Goal: Transaction & Acquisition: Purchase product/service

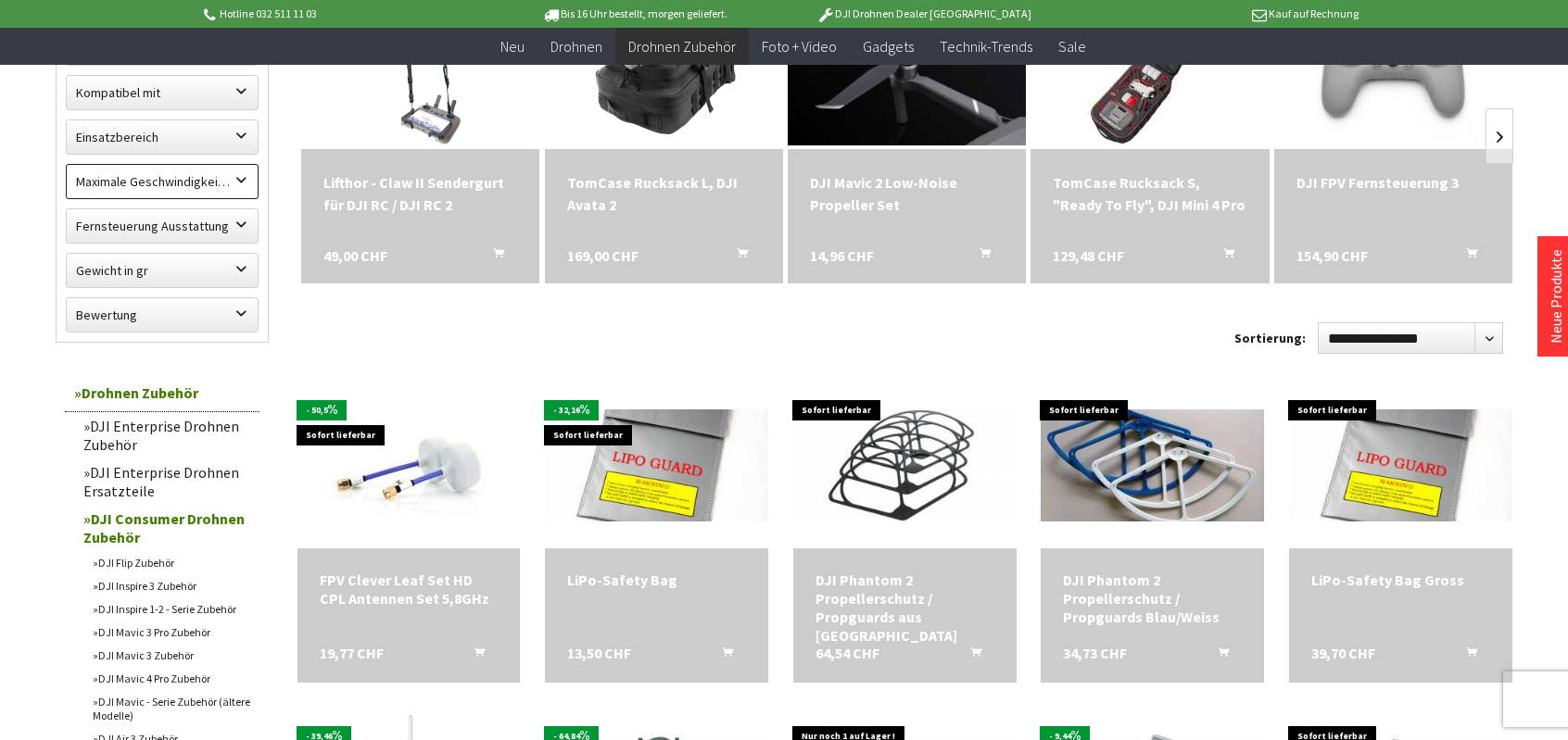
scroll to position [463, 0]
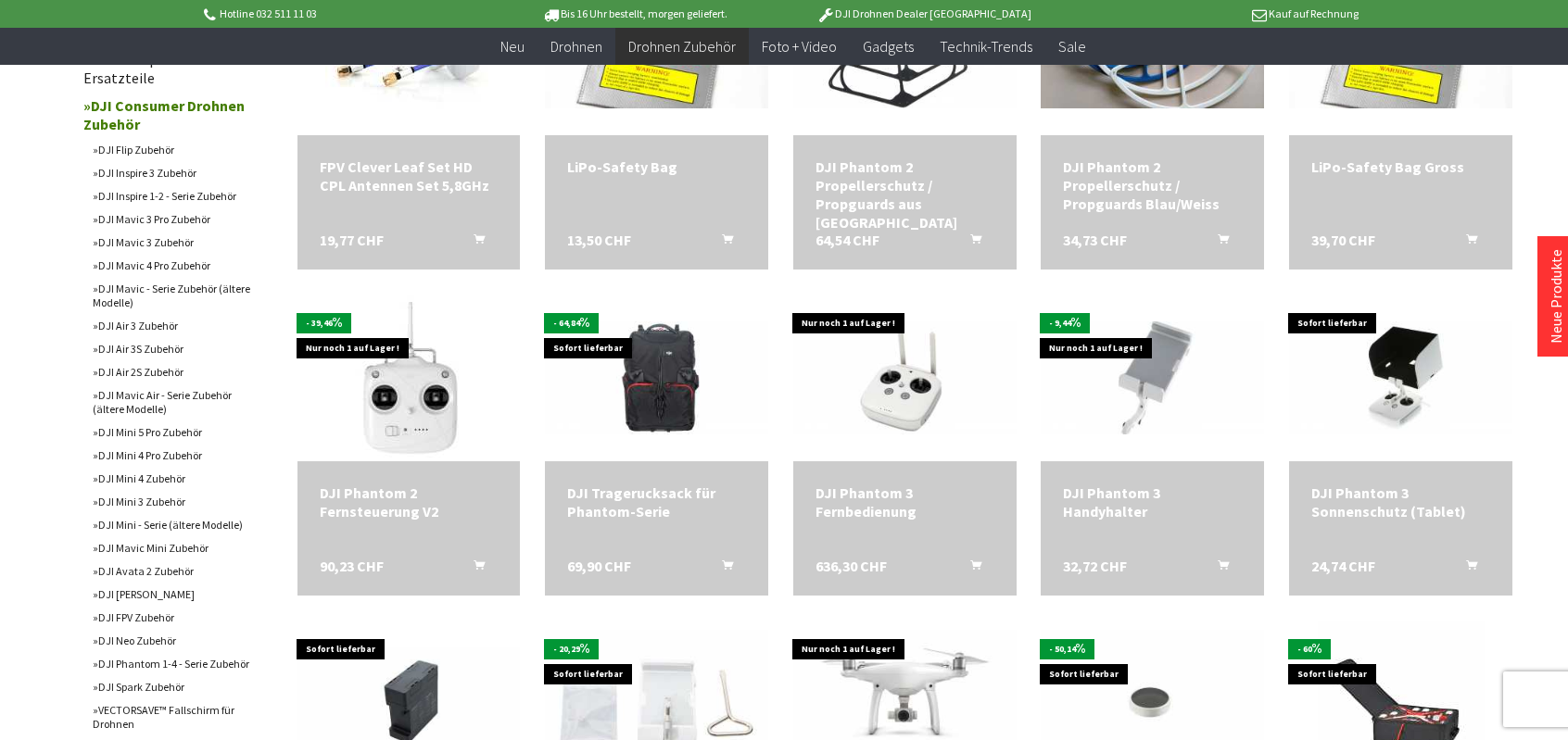
scroll to position [1112, 0]
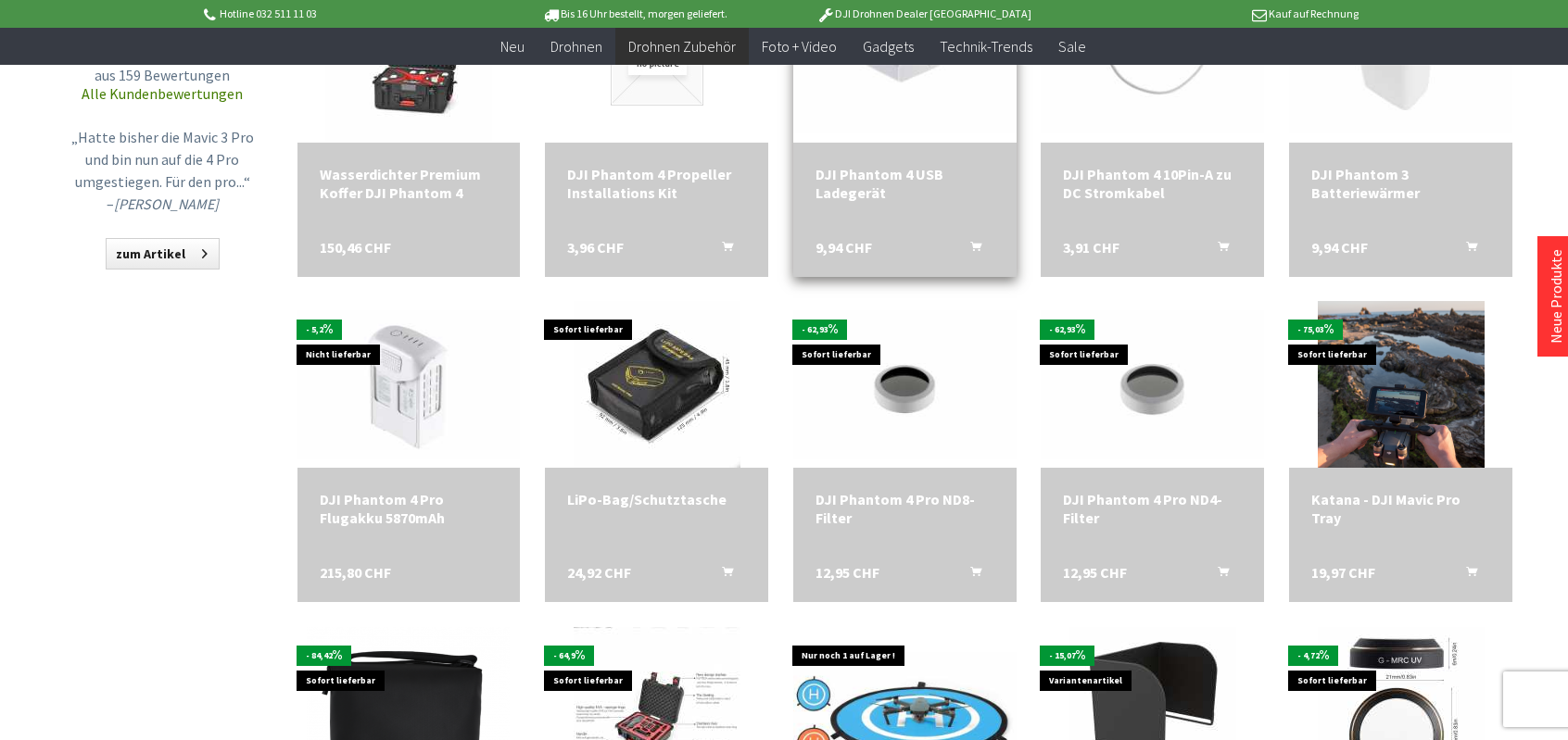
scroll to position [1853, 0]
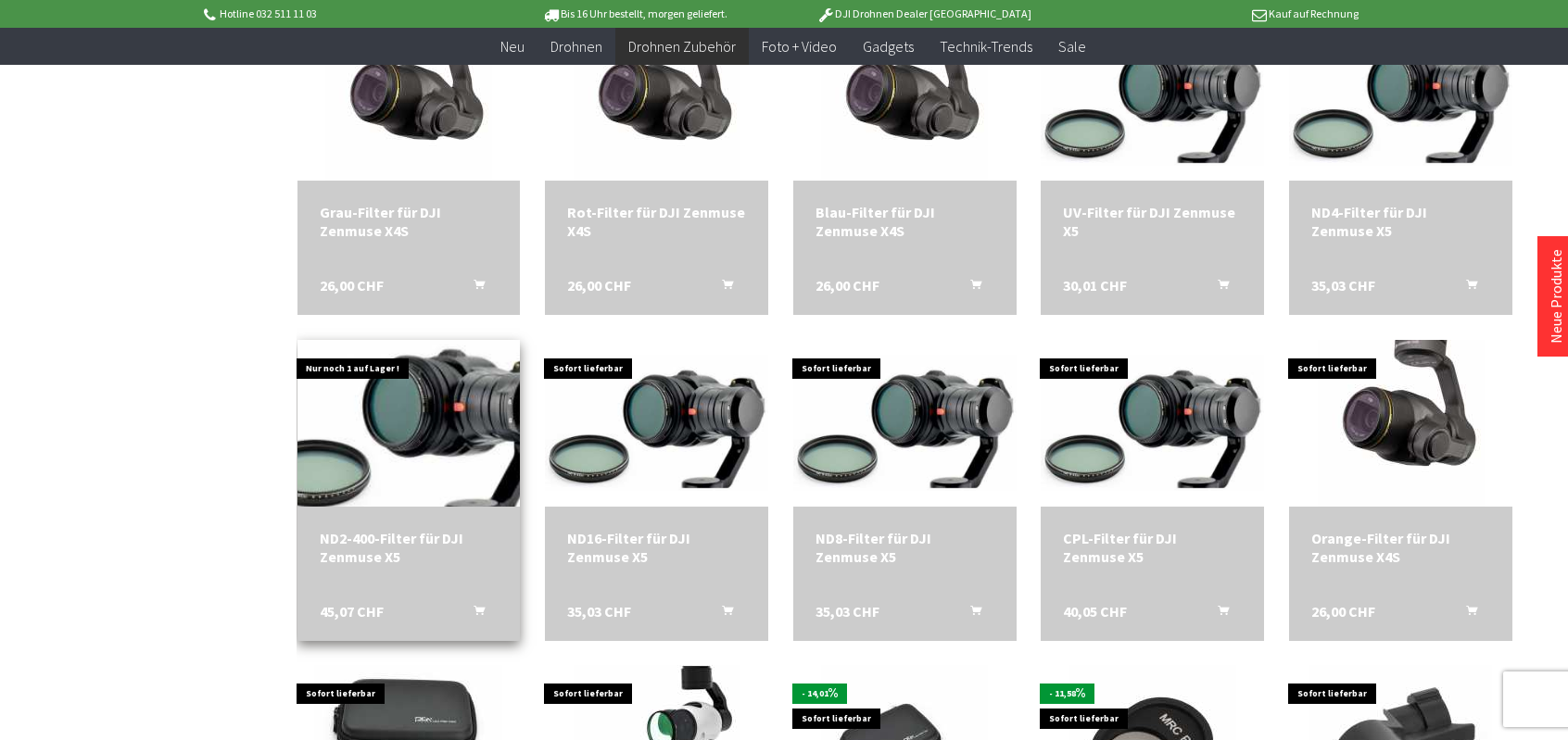
scroll to position [2871, 0]
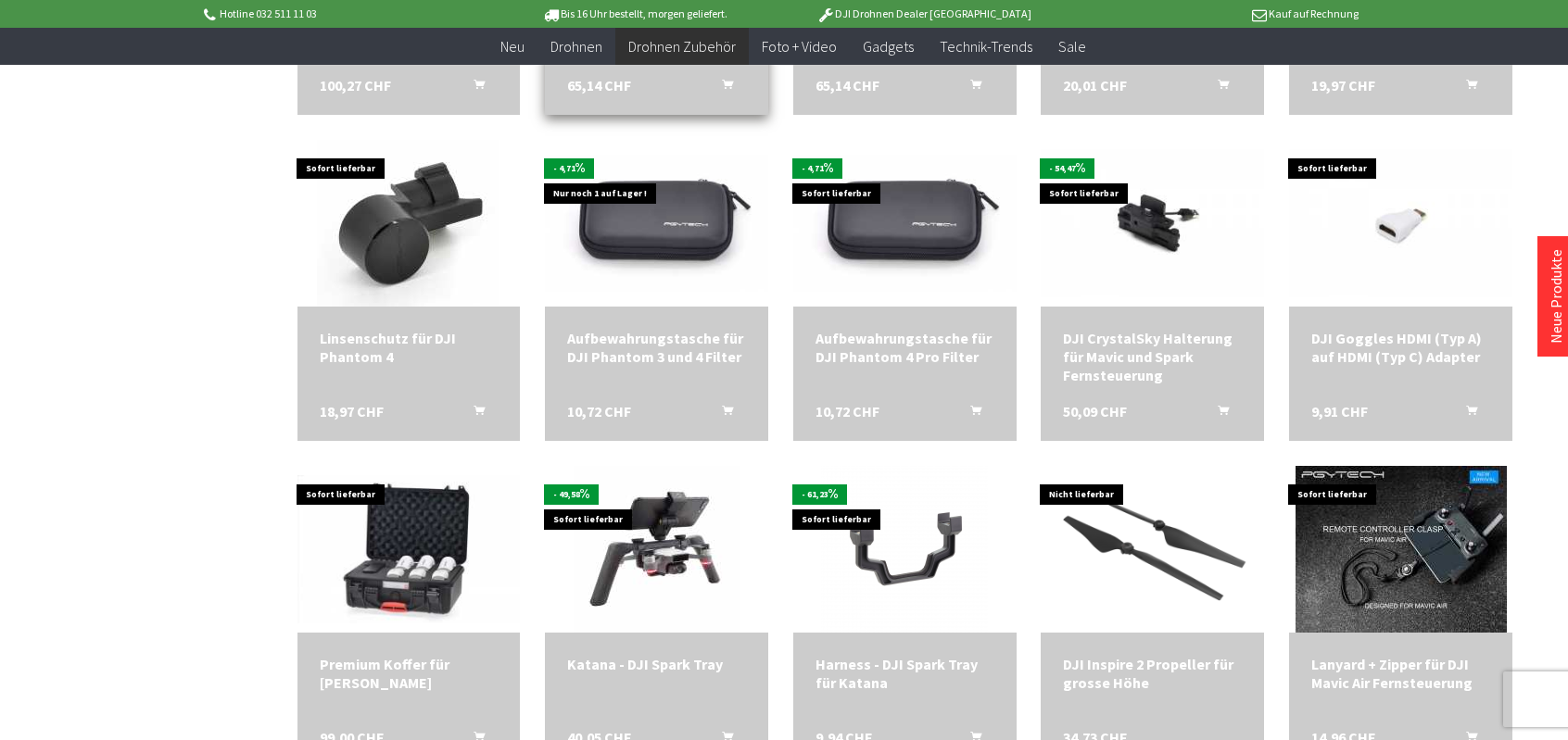
scroll to position [3520, 0]
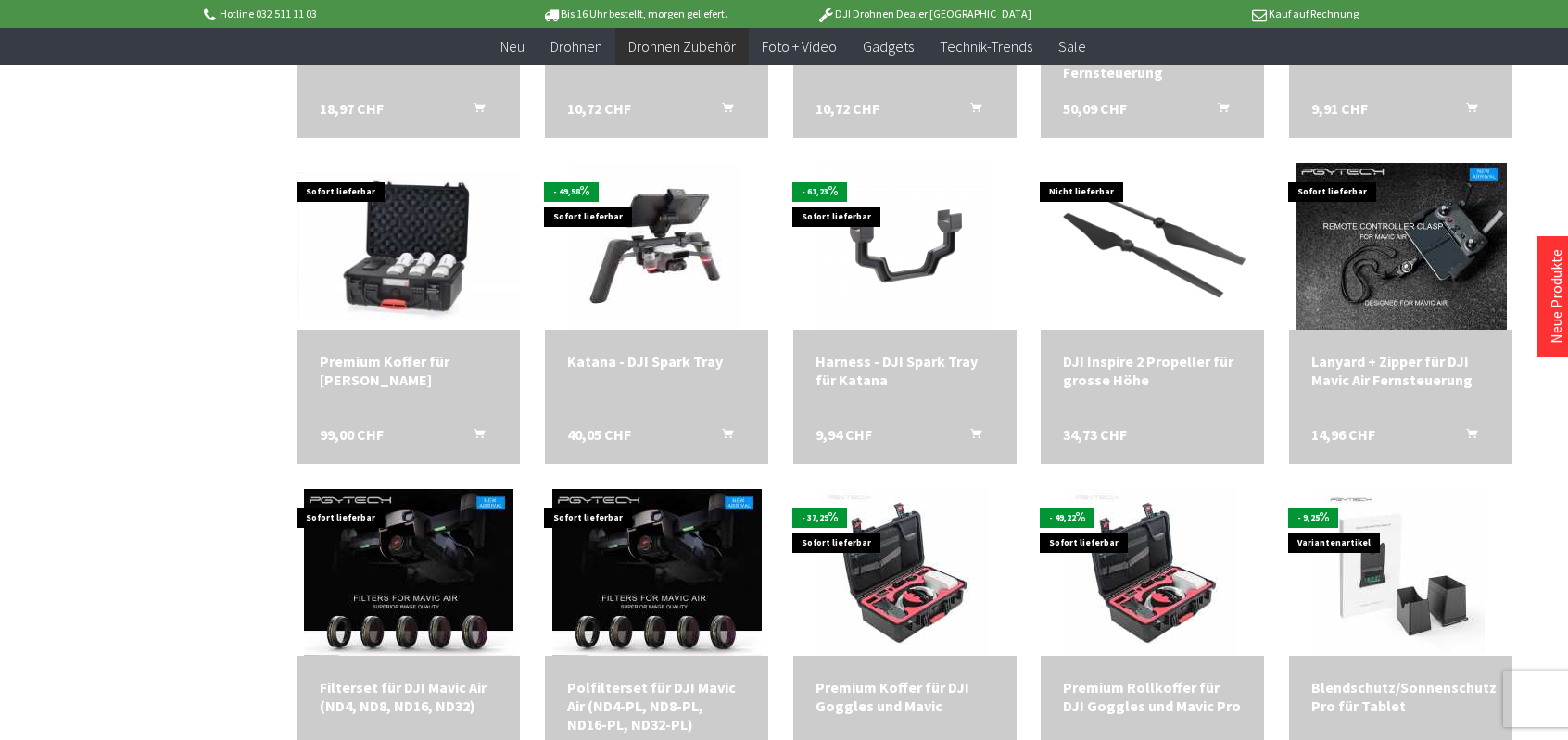
scroll to position [4261, 0]
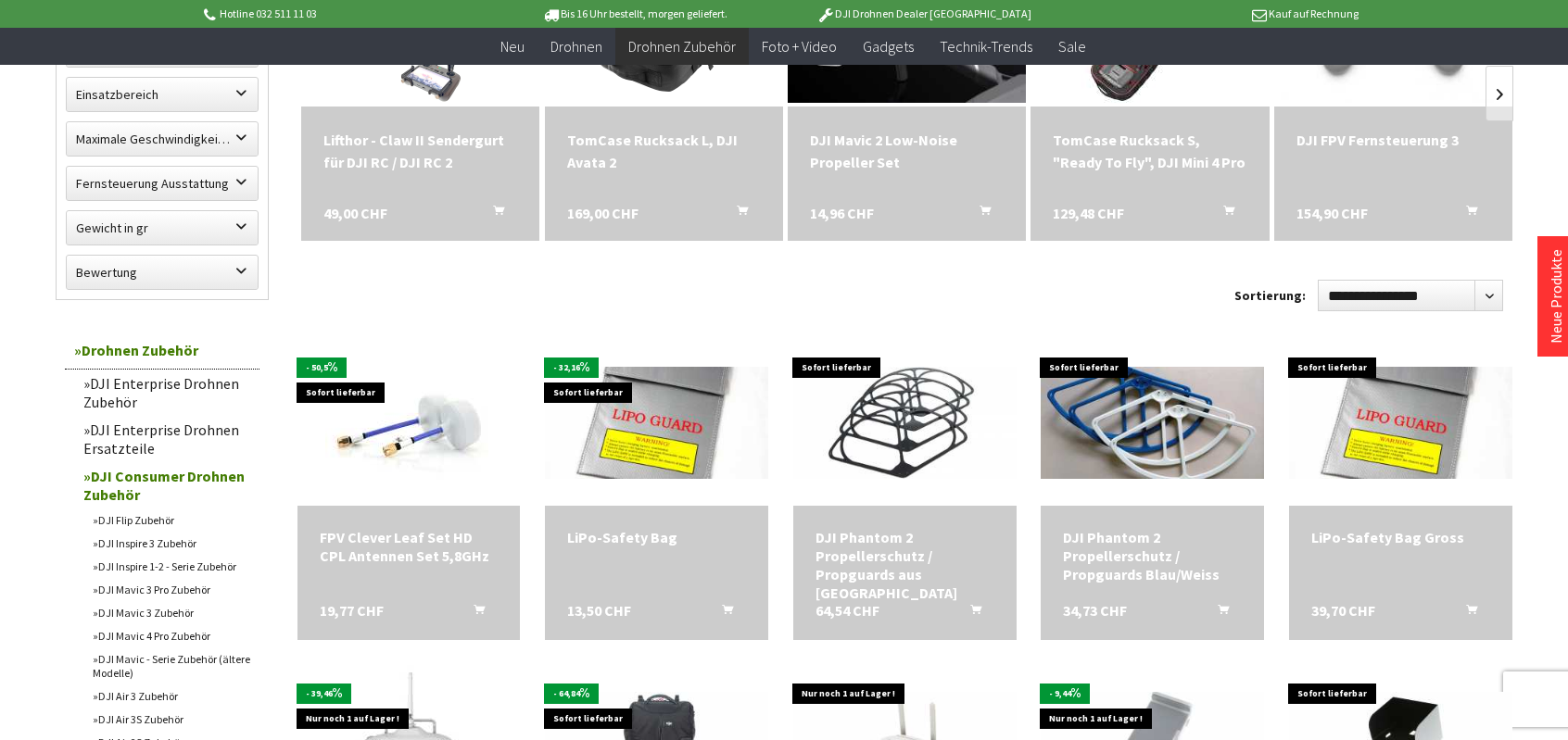
scroll to position [371, 0]
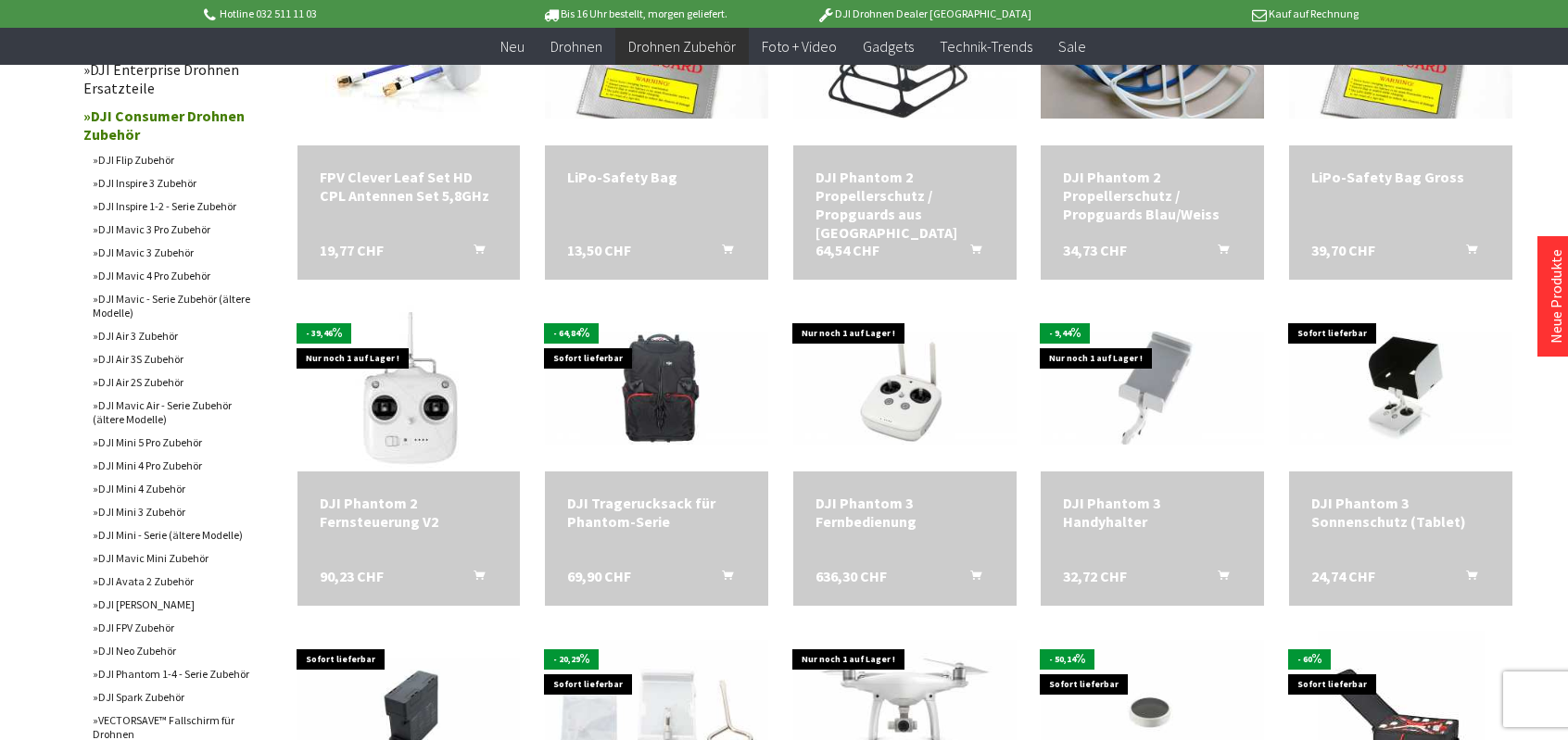
scroll to position [648, 0]
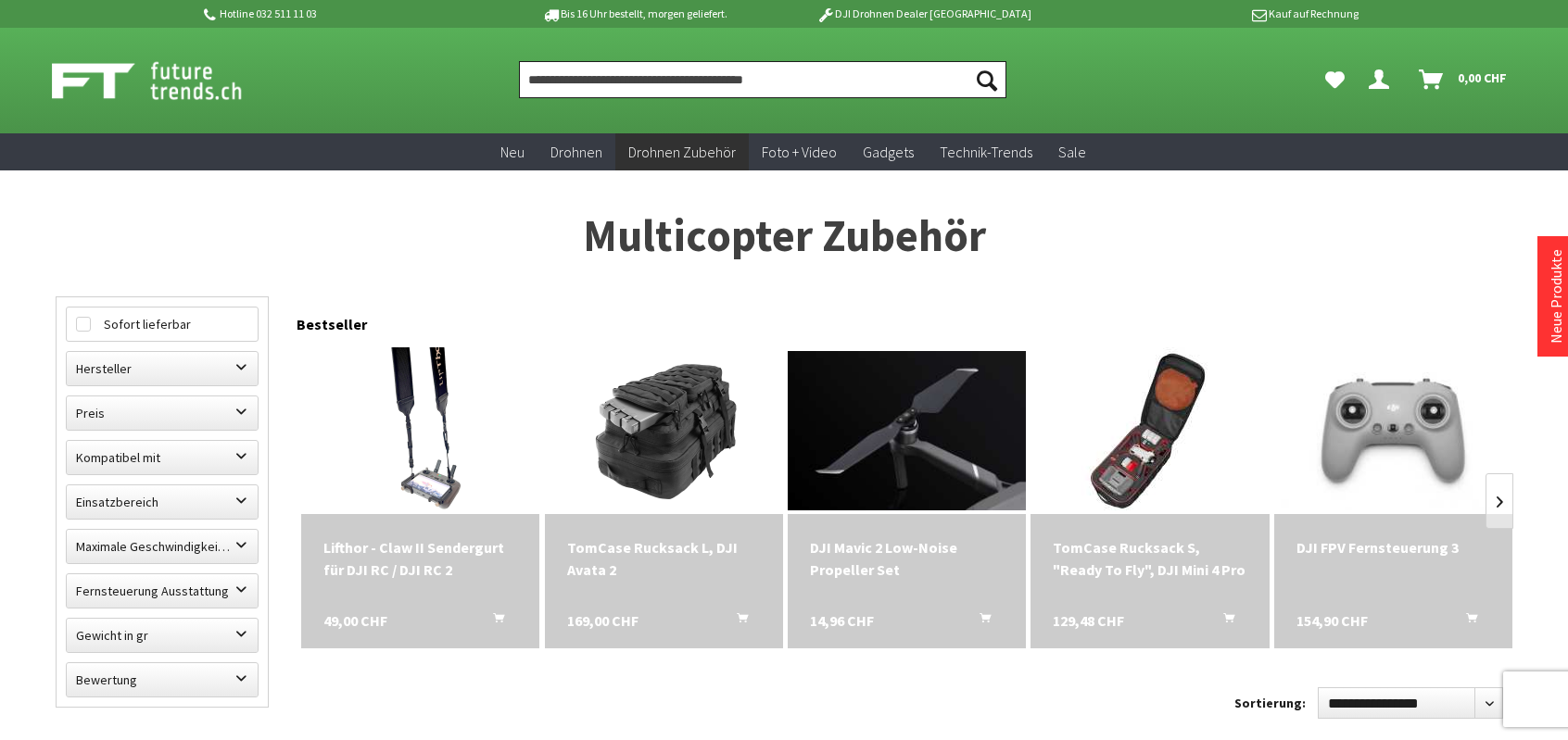
click at [537, 73] on input "Produkt, Marke, Kategorie, EAN, Artikelnummer…" at bounding box center [762, 79] width 487 height 37
type input "*"
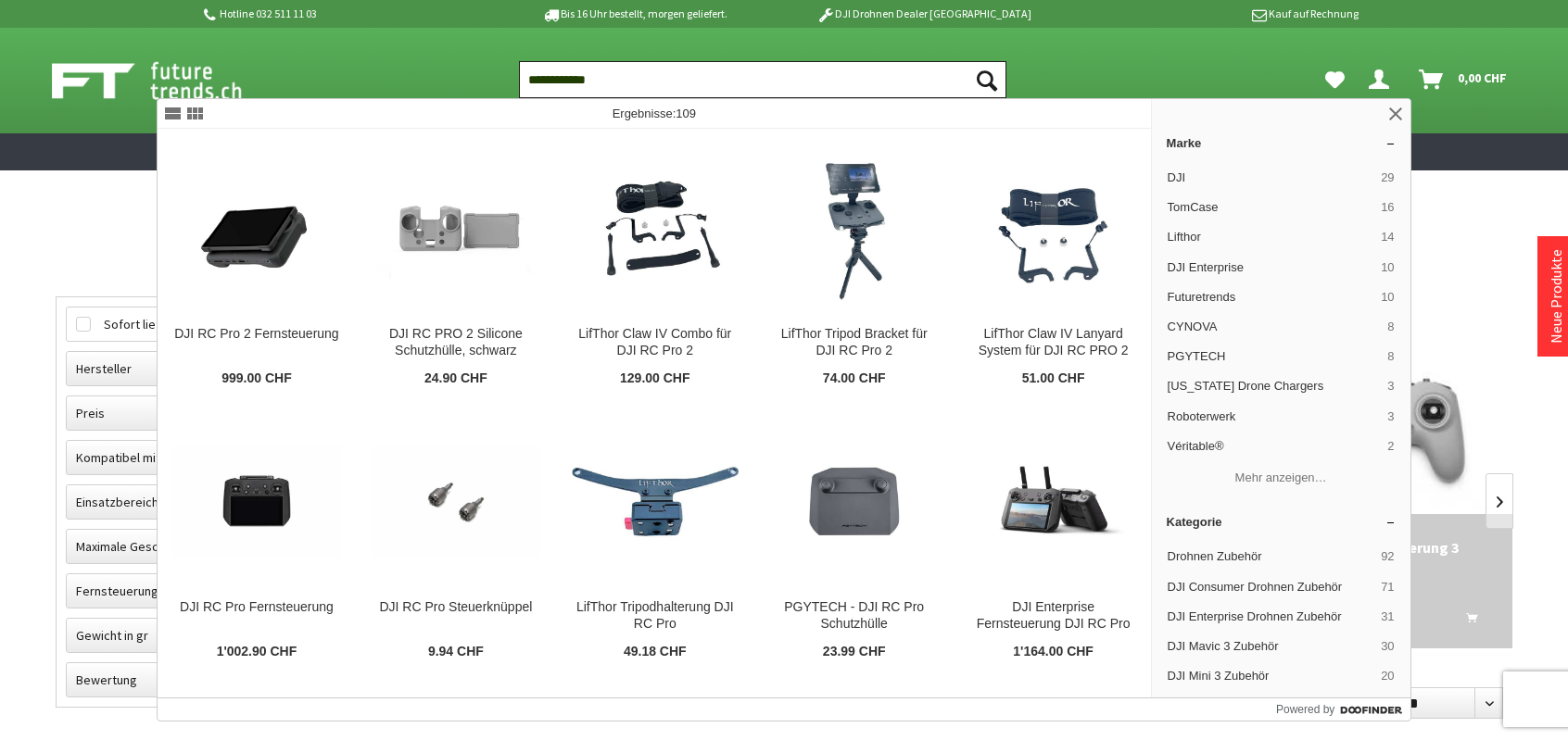
type input "**********"
click at [967, 61] on button "Suchen" at bounding box center [986, 79] width 39 height 37
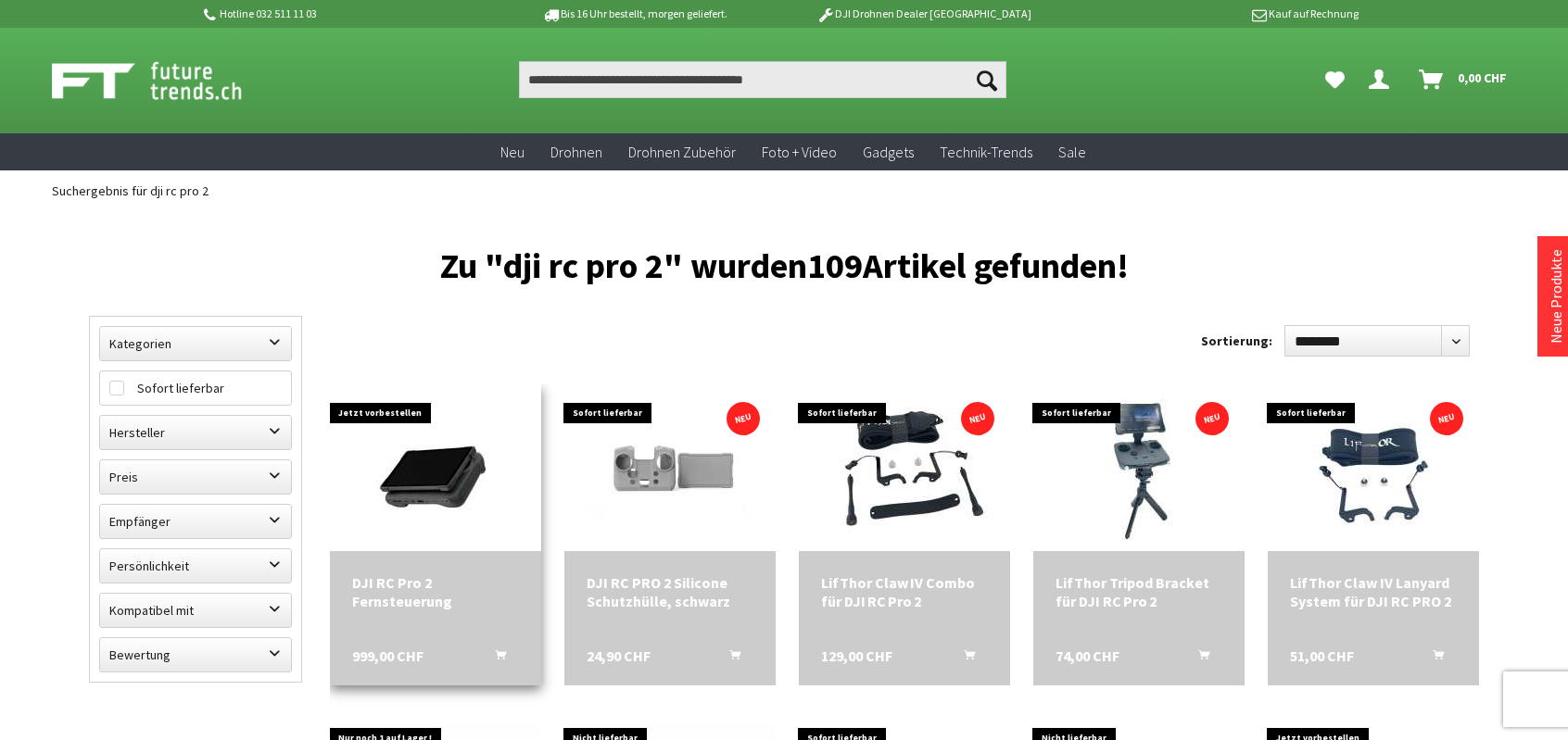
click at [415, 560] on div "DJI RC Pro 2 Fernsteuerung 999,00 CHF In den Warenkorb" at bounding box center [435, 618] width 211 height 134
click at [409, 459] on img at bounding box center [435, 467] width 167 height 167
